Goal: Task Accomplishment & Management: Manage account settings

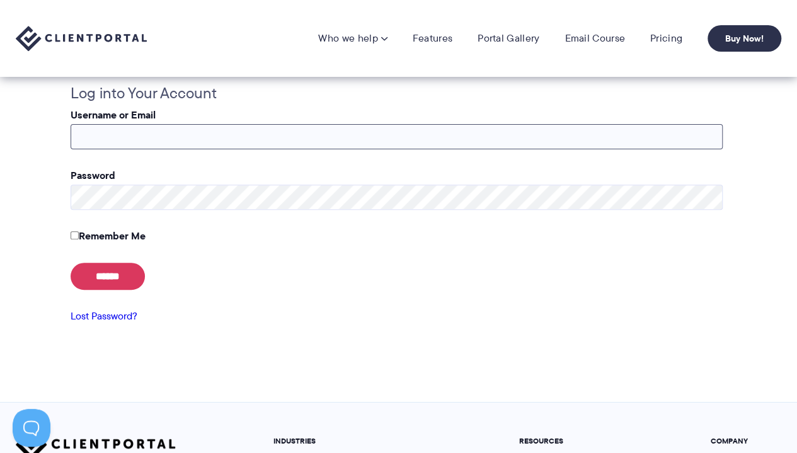
click at [113, 134] on input "Username or Email" at bounding box center [397, 136] width 652 height 25
type input "**********"
click at [116, 277] on input "******" at bounding box center [108, 276] width 74 height 27
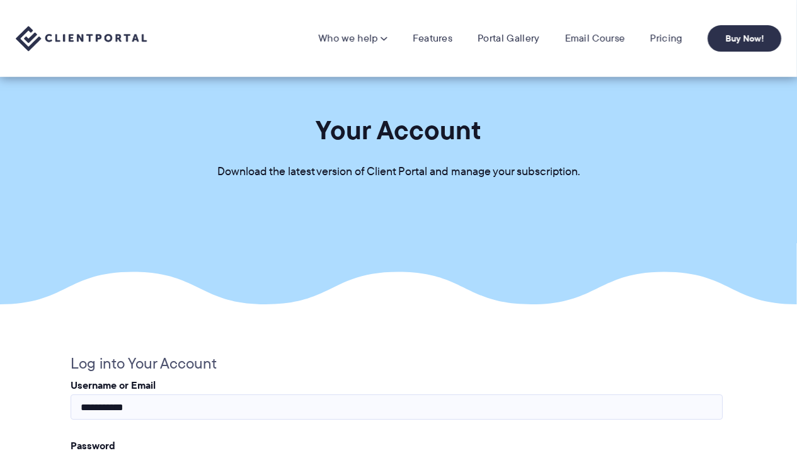
scroll to position [270, 0]
